Goal: Information Seeking & Learning: Learn about a topic

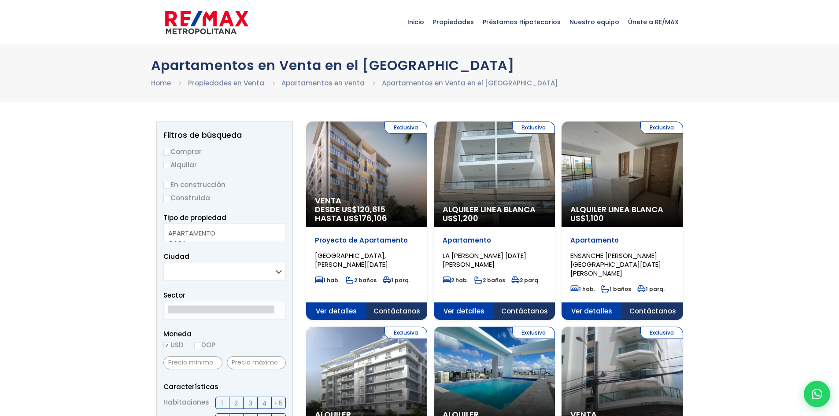
select select
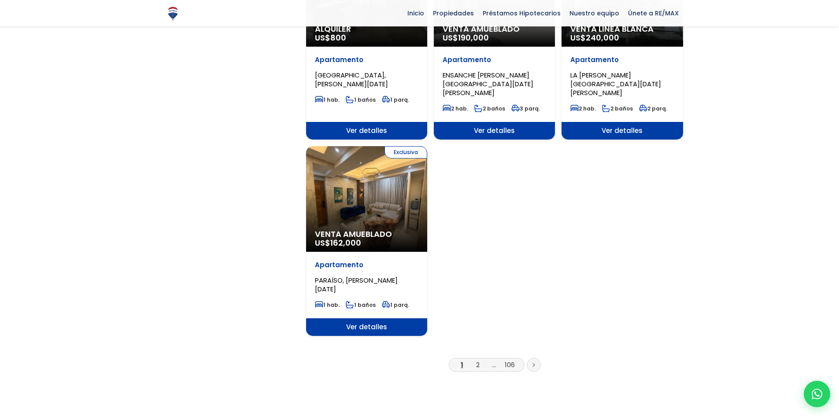
scroll to position [1013, 0]
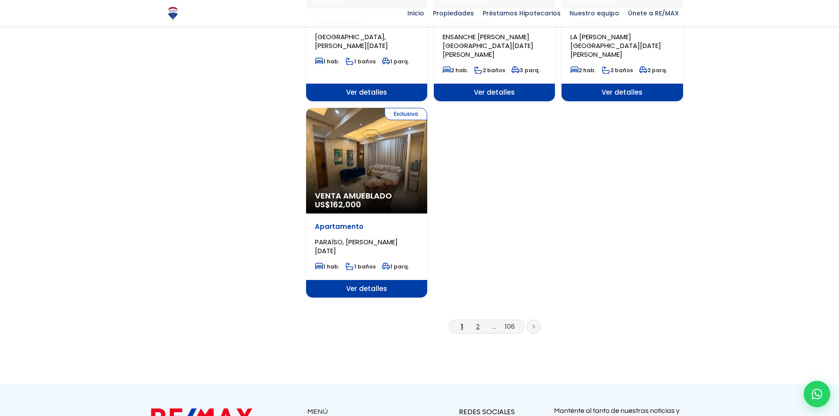
click at [479, 322] on link "2" at bounding box center [478, 326] width 4 height 9
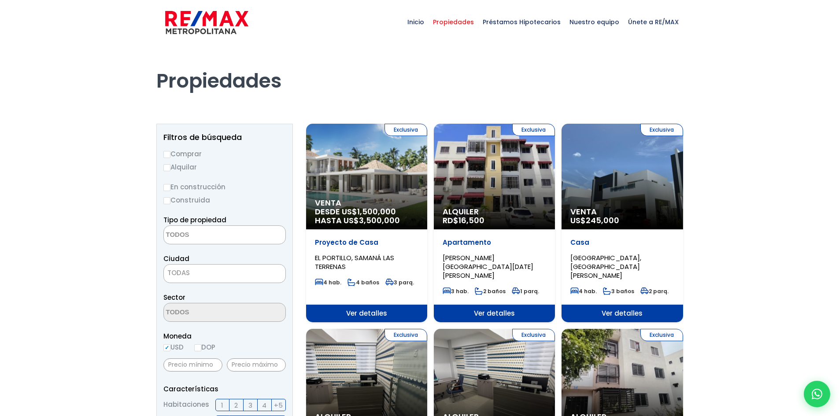
select select
click at [168, 152] on input "Comprar" at bounding box center [166, 154] width 7 height 7
radio input "true"
click at [166, 200] on input "Construida" at bounding box center [166, 200] width 7 height 7
radio input "true"
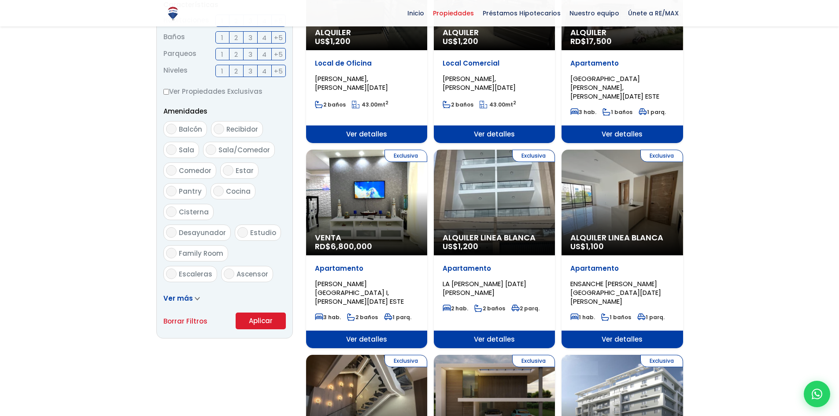
scroll to position [396, 0]
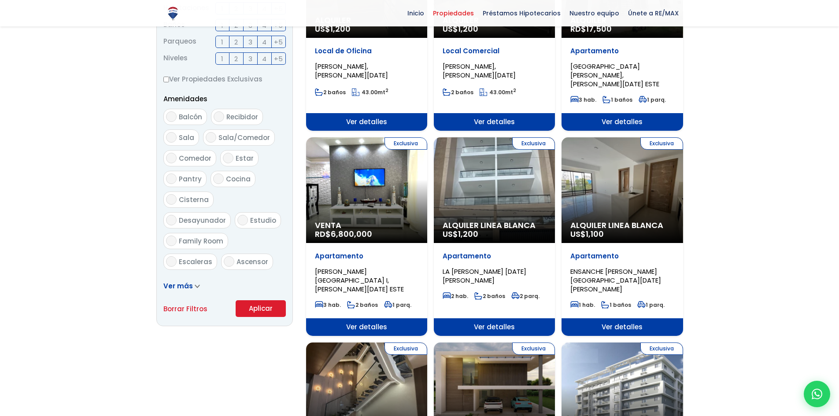
click at [263, 313] on button "Aplicar" at bounding box center [261, 308] width 50 height 17
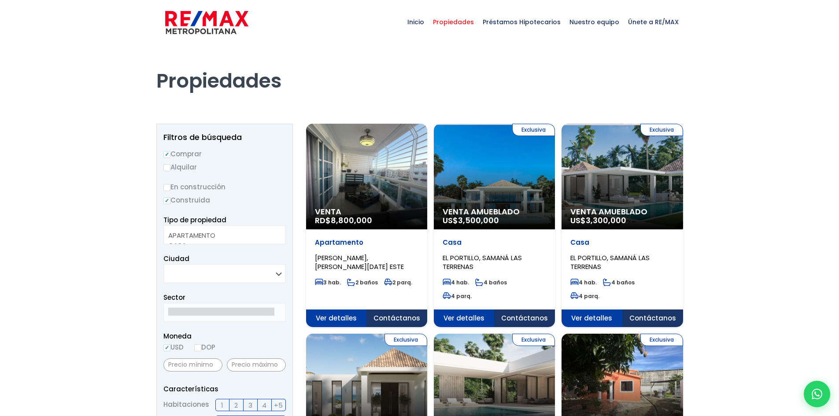
select select
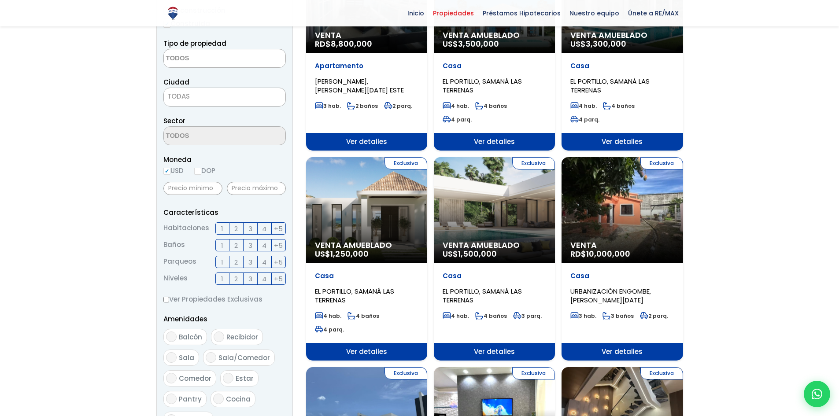
scroll to position [44, 0]
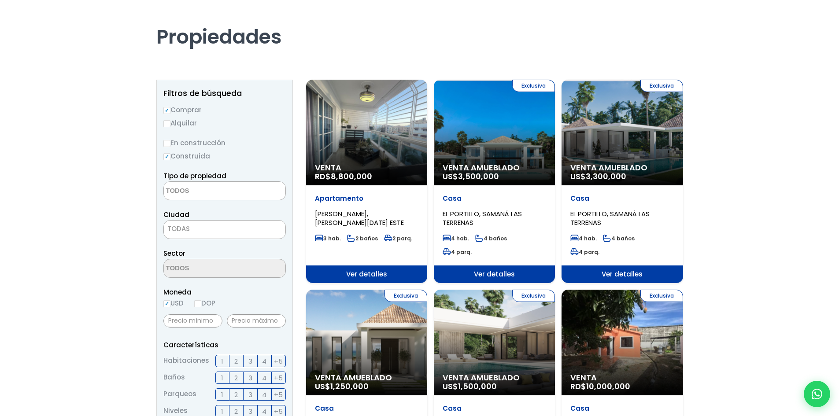
click at [203, 228] on span "TODAS" at bounding box center [225, 229] width 122 height 12
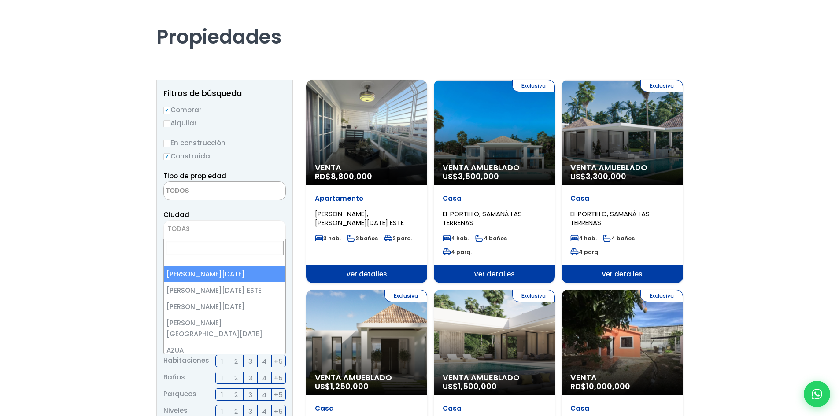
select select "1"
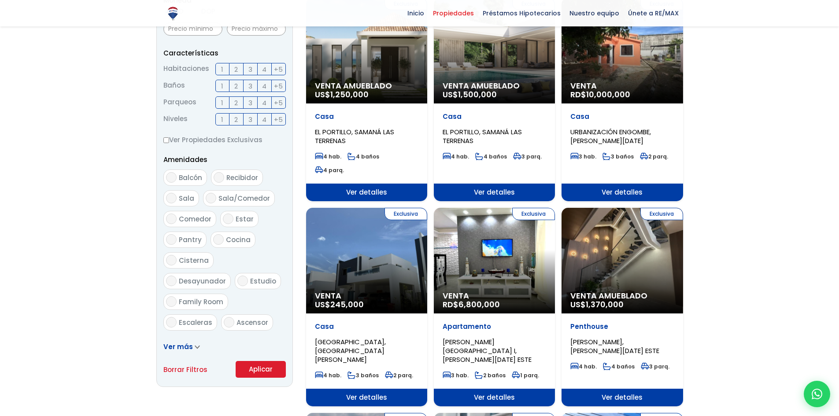
scroll to position [440, 0]
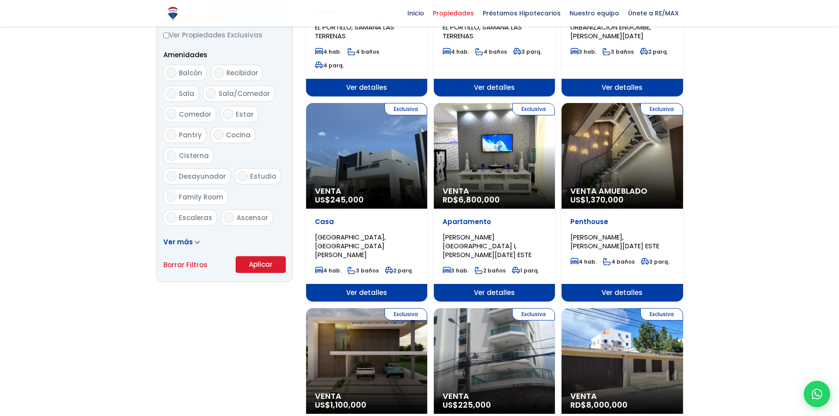
click at [275, 268] on button "Aplicar" at bounding box center [261, 264] width 50 height 17
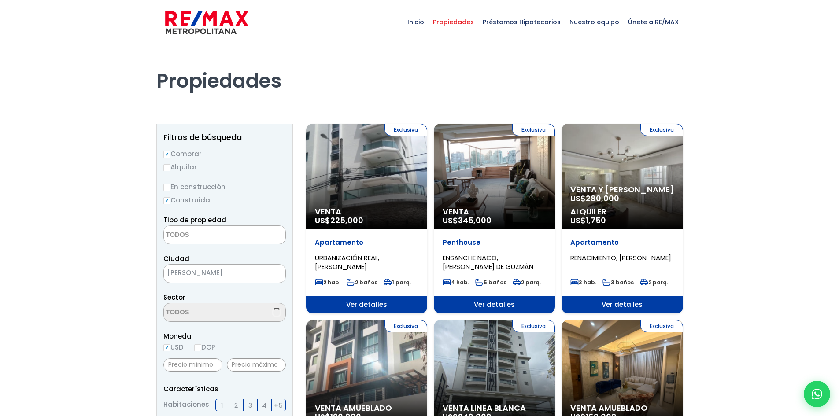
select select
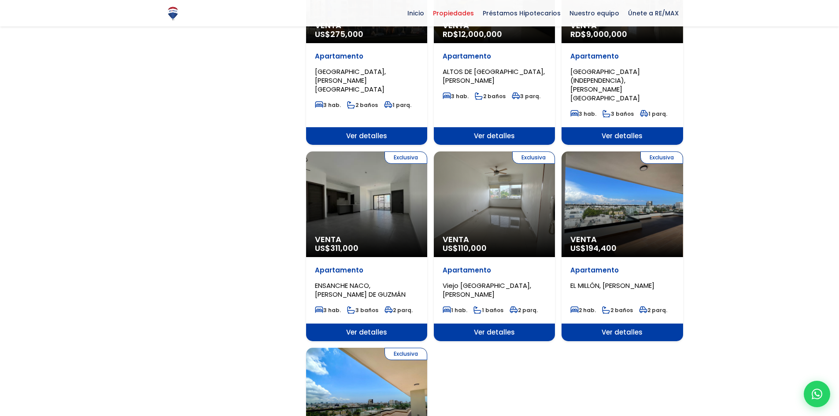
scroll to position [969, 0]
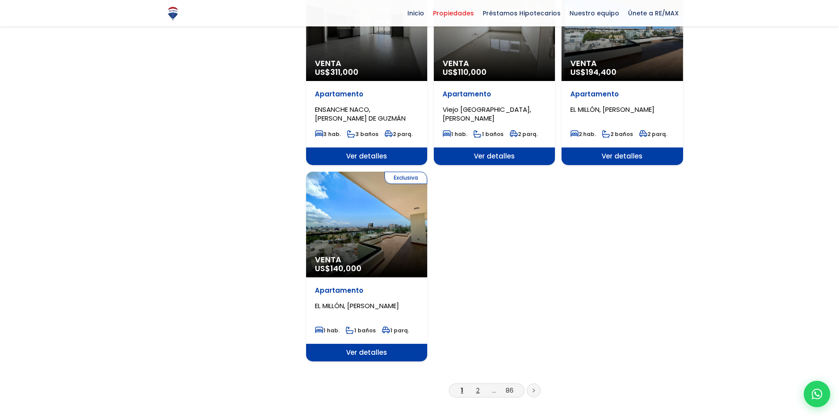
click at [478, 386] on link "2" at bounding box center [478, 390] width 4 height 9
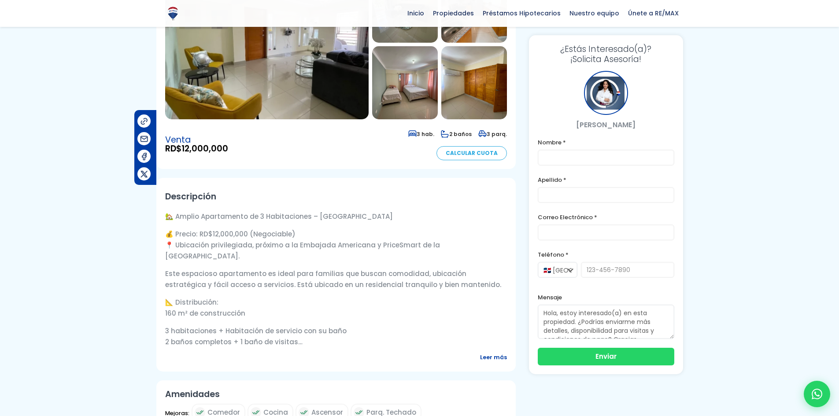
scroll to position [176, 0]
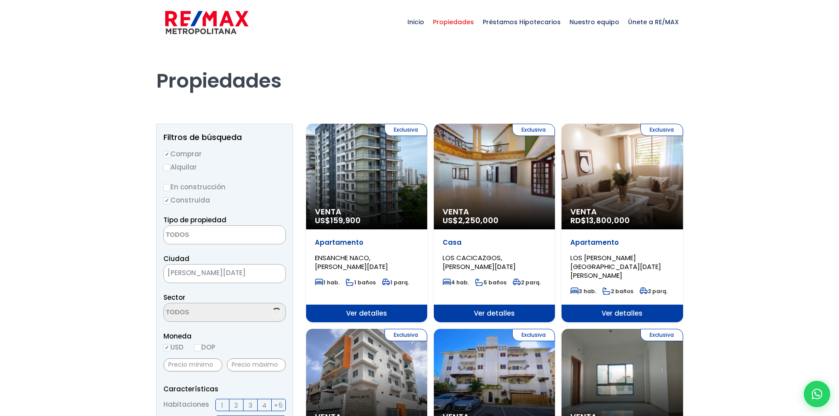
select select
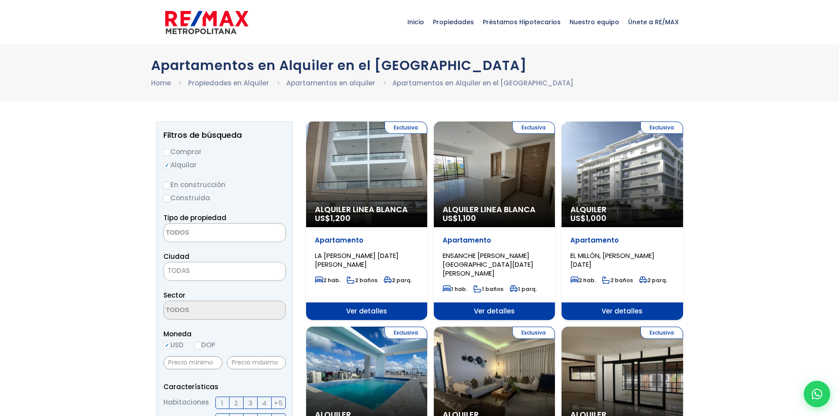
select select
